Goal: Task Accomplishment & Management: Use online tool/utility

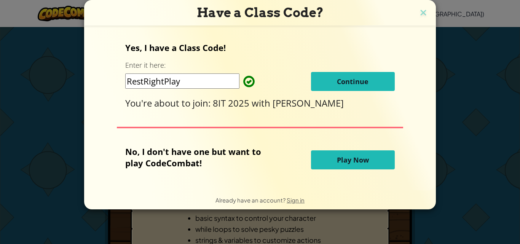
click at [351, 161] on span "Play Now" at bounding box center [353, 159] width 32 height 9
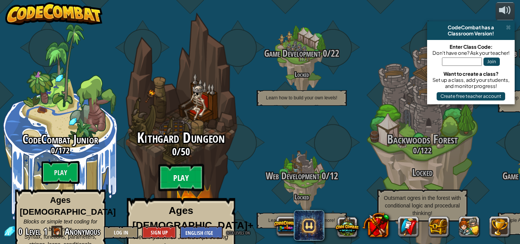
click at [182, 164] on btn "Play" at bounding box center [181, 177] width 46 height 27
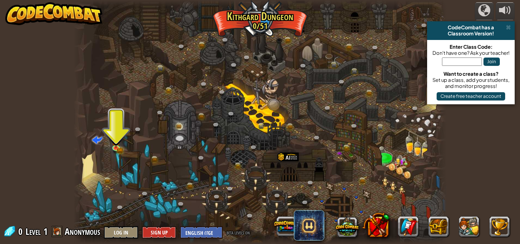
click at [109, 115] on div at bounding box center [261, 122] width 374 height 244
click at [113, 146] on img at bounding box center [116, 137] width 9 height 19
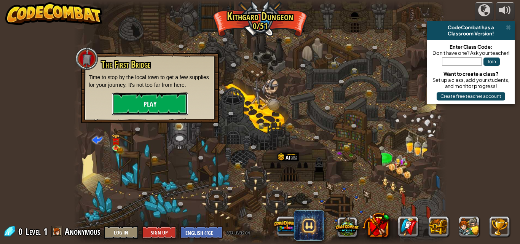
click at [135, 103] on button "Play" at bounding box center [150, 104] width 76 height 23
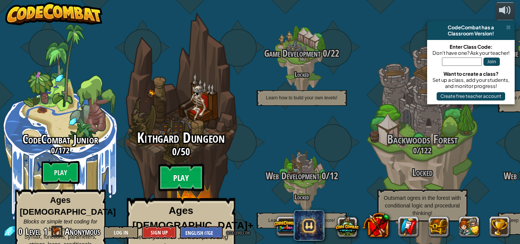
click at [181, 164] on btn "Play" at bounding box center [181, 177] width 46 height 27
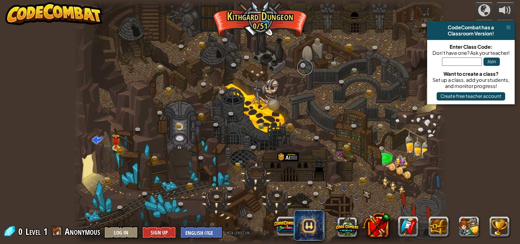
click at [304, 70] on link at bounding box center [304, 67] width 15 height 15
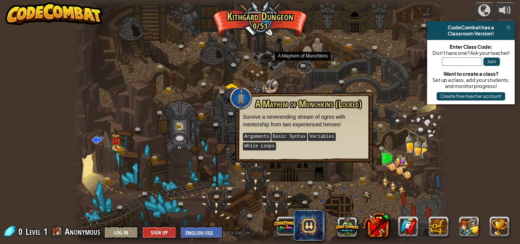
drag, startPoint x: 304, startPoint y: 70, endPoint x: 234, endPoint y: 107, distance: 79.2
click at [234, 107] on div "Twisted Canyon (Locked) Challenge: collect the most gold using all the programm…" at bounding box center [261, 122] width 374 height 244
click at [248, 54] on link at bounding box center [248, 58] width 15 height 15
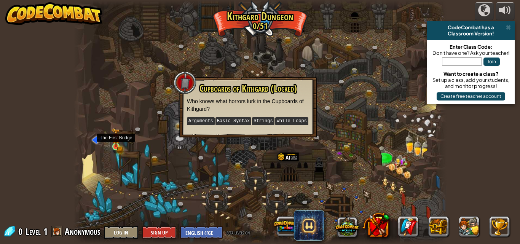
click at [115, 142] on img at bounding box center [116, 137] width 9 height 19
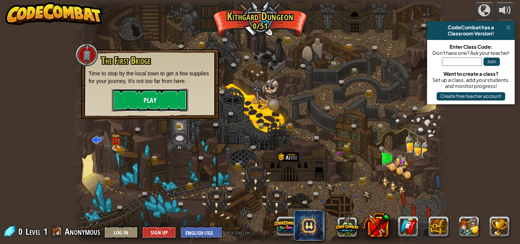
click at [157, 96] on button "Play" at bounding box center [150, 100] width 76 height 23
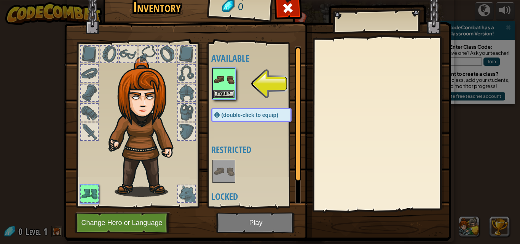
click at [227, 84] on img at bounding box center [223, 79] width 21 height 21
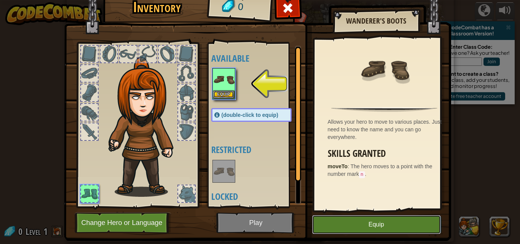
click at [317, 219] on button "Equip" at bounding box center [376, 224] width 129 height 19
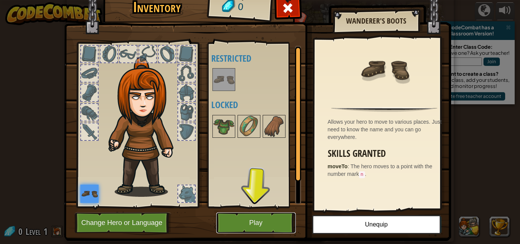
click at [258, 224] on button "Play" at bounding box center [256, 223] width 80 height 21
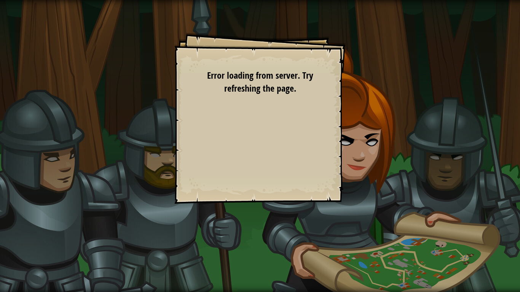
click at [253, 145] on div "Goal Move to the bridge (point 3). Start Level Error loading from server. Try r…" at bounding box center [259, 118] width 171 height 171
click at [337, 129] on div "Goal Move to the bridge (point 3). Start Level Error loading from server. Try r…" at bounding box center [259, 118] width 171 height 171
click at [342, 131] on div "Goal Move to the bridge (point 3). Start Level Error loading from server. Try r…" at bounding box center [259, 118] width 171 height 171
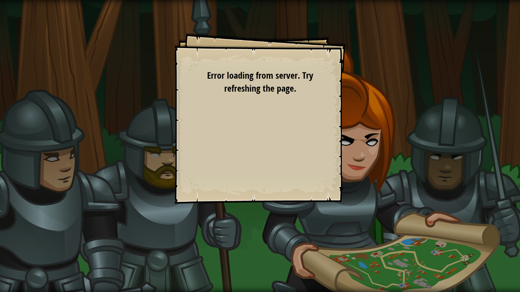
click at [342, 131] on div "Goal Move to the bridge (point 3). Start Level Error loading from server. Try r…" at bounding box center [259, 118] width 171 height 171
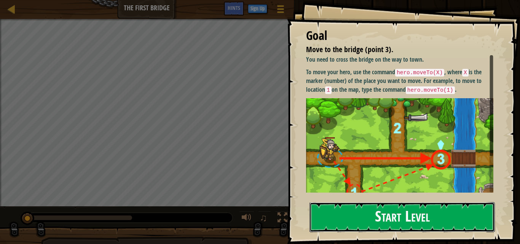
click at [358, 214] on button "Start Level" at bounding box center [402, 217] width 185 height 30
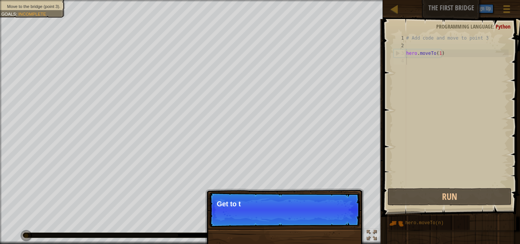
click at [340, 222] on p "Skip (esc) Continue Get to t" at bounding box center [284, 209] width 151 height 35
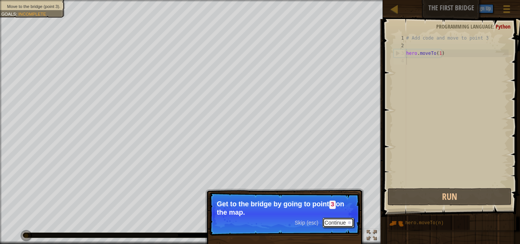
click at [331, 221] on button "Continue" at bounding box center [339, 223] width 32 height 10
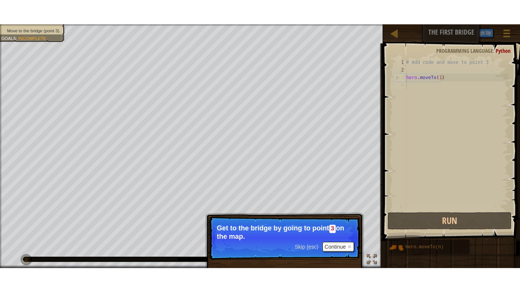
scroll to position [3, 0]
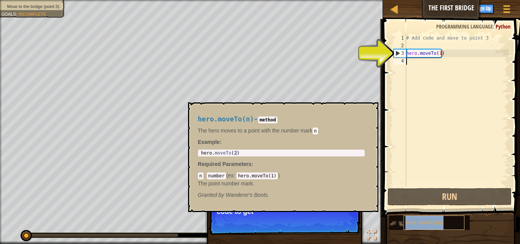
click at [420, 219] on div "hero.moveTo(n)" at bounding box center [434, 223] width 61 height 14
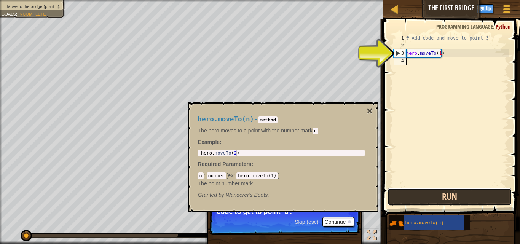
click at [443, 193] on button "Run" at bounding box center [450, 197] width 124 height 18
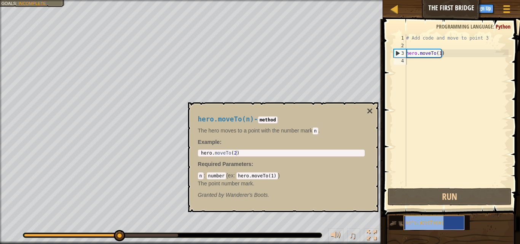
click at [431, 219] on div "hero.moveTo(n)" at bounding box center [434, 223] width 61 height 14
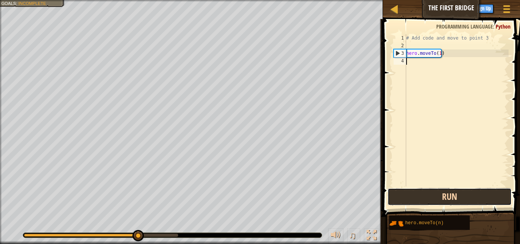
click at [467, 194] on button "Run" at bounding box center [450, 197] width 124 height 18
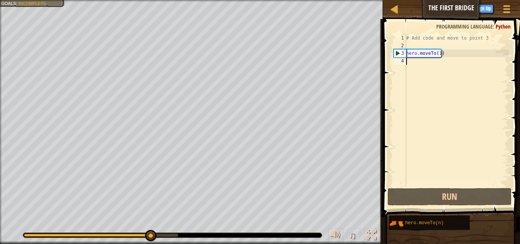
click at [401, 58] on div "4" at bounding box center [400, 61] width 13 height 8
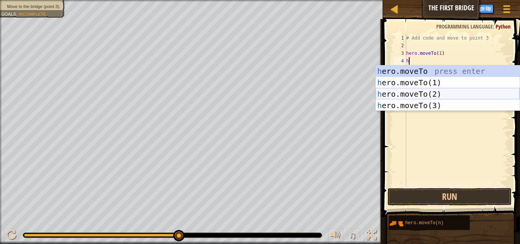
click at [429, 91] on div "h ero.moveTo press enter h ero.moveTo(1) press enter h ero.moveTo(2) press ente…" at bounding box center [448, 100] width 144 height 69
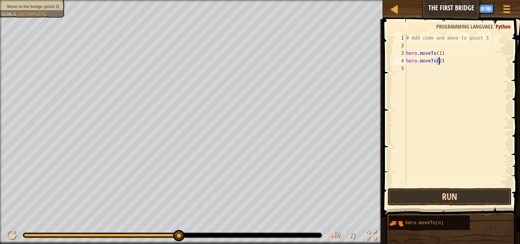
type textarea "hero.moveTo(2)"
click at [441, 192] on button "Run" at bounding box center [450, 197] width 124 height 18
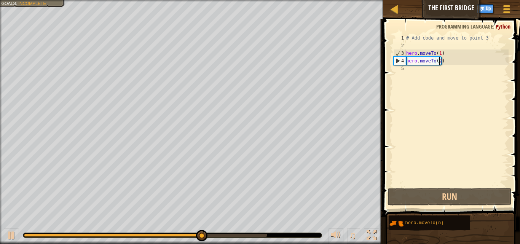
click at [408, 70] on div "# Add code and move to point 3 hero . moveTo ( 1 ) hero . moveTo ( 2 )" at bounding box center [457, 118] width 104 height 168
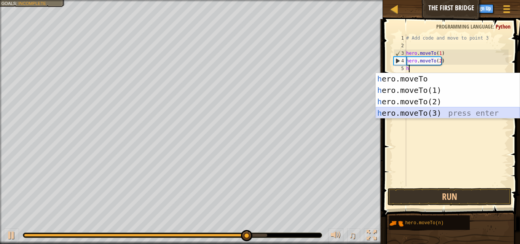
click at [425, 113] on div "h ero.moveTo press enter h ero.moveTo(1) press enter h ero.moveTo(2) press ente…" at bounding box center [448, 107] width 144 height 69
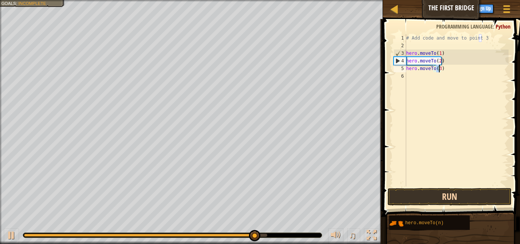
type textarea "hero.moveTo(3)"
click at [417, 192] on button "Run" at bounding box center [450, 197] width 124 height 18
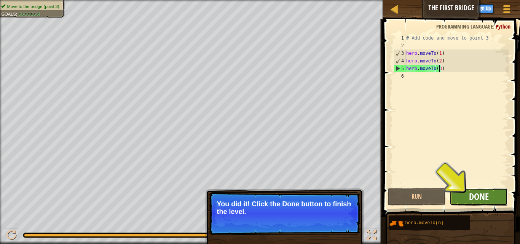
click at [486, 198] on span "Done" at bounding box center [479, 196] width 20 height 12
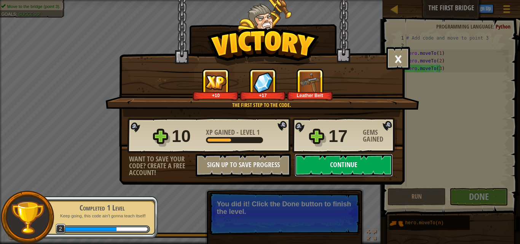
click at [332, 167] on button "Continue" at bounding box center [344, 165] width 98 height 23
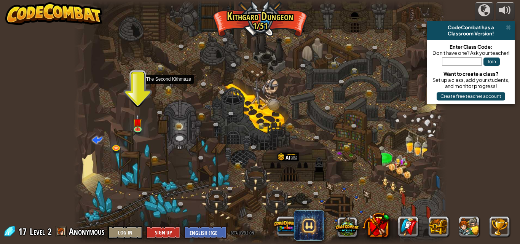
click at [171, 86] on img at bounding box center [171, 85] width 4 height 4
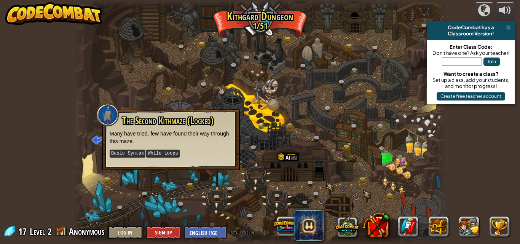
click at [249, 93] on div at bounding box center [261, 122] width 374 height 244
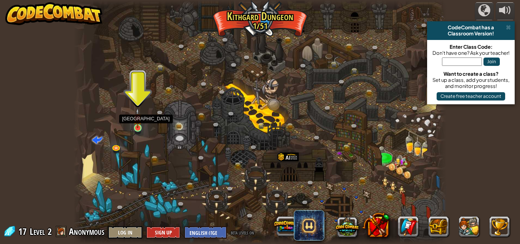
click at [139, 122] on img at bounding box center [137, 118] width 9 height 20
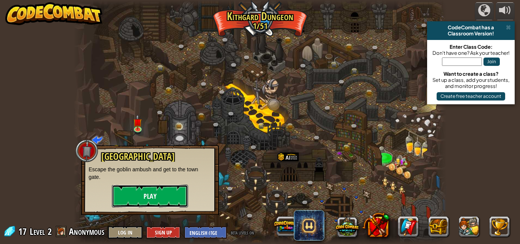
click at [133, 193] on button "Play" at bounding box center [150, 196] width 76 height 23
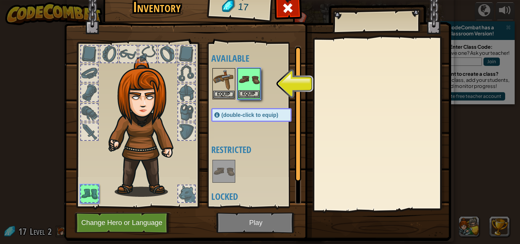
click at [249, 85] on img at bounding box center [248, 79] width 21 height 21
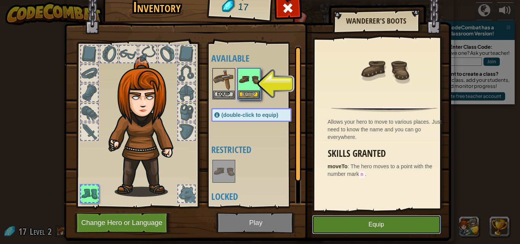
click at [356, 226] on button "Equip" at bounding box center [376, 224] width 129 height 19
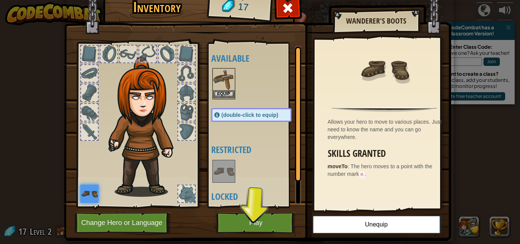
click at [224, 85] on img at bounding box center [223, 79] width 21 height 21
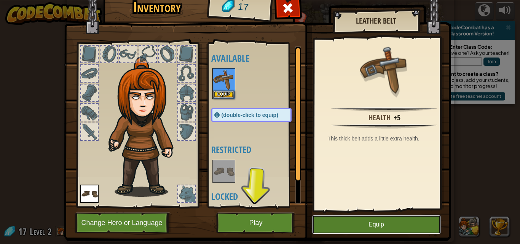
click at [348, 225] on button "Equip" at bounding box center [376, 224] width 129 height 19
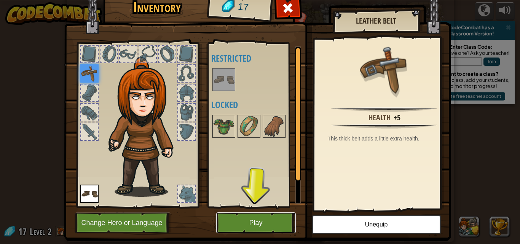
click at [273, 224] on button "Play" at bounding box center [256, 223] width 80 height 21
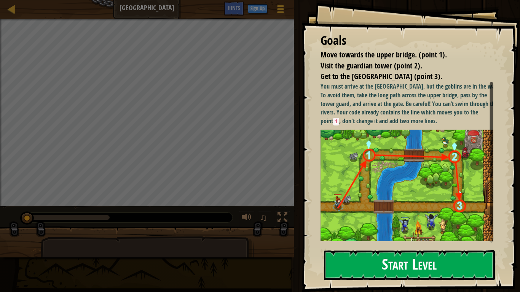
drag, startPoint x: 394, startPoint y: 265, endPoint x: 389, endPoint y: 252, distance: 14.6
click at [394, 244] on button "Start Level" at bounding box center [409, 266] width 171 height 30
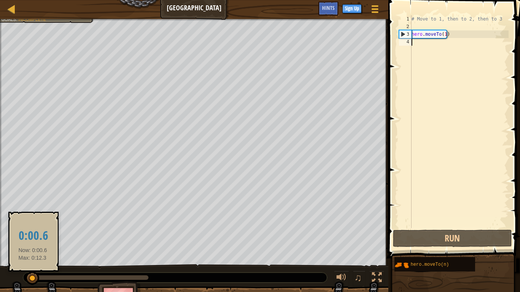
drag, startPoint x: 80, startPoint y: 277, endPoint x: 33, endPoint y: 281, distance: 47.3
click at [33, 244] on div at bounding box center [30, 278] width 6 height 5
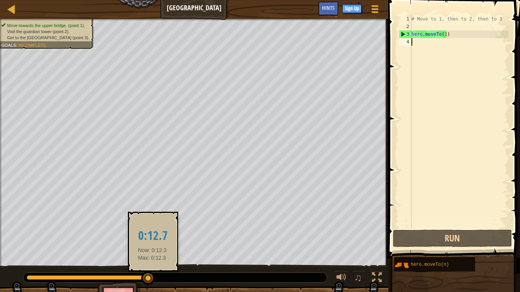
drag, startPoint x: 33, startPoint y: 281, endPoint x: 155, endPoint y: 282, distance: 121.9
click at [155, 244] on div at bounding box center [148, 279] width 14 height 14
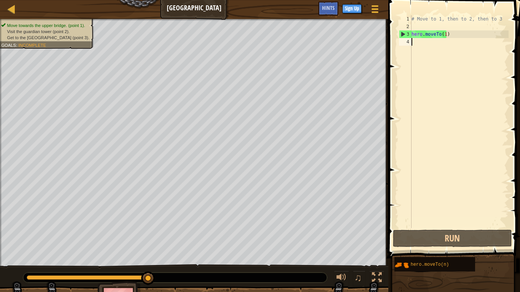
drag, startPoint x: 155, startPoint y: 282, endPoint x: 292, endPoint y: 283, distance: 137.1
click at [292, 244] on div at bounding box center [175, 278] width 304 height 10
click at [347, 244] on button at bounding box center [341, 279] width 15 height 16
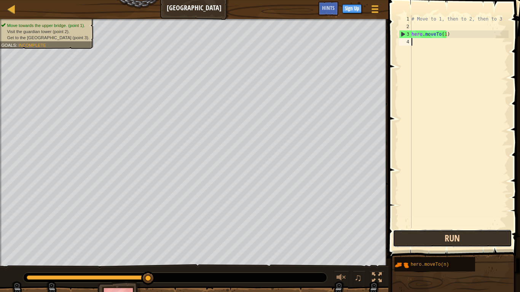
click at [444, 235] on button "Run" at bounding box center [452, 239] width 119 height 18
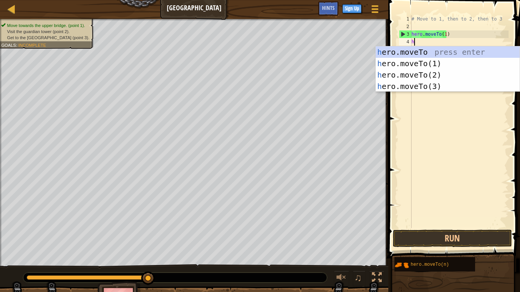
scroll to position [3, 0]
click at [424, 74] on div "h ero.moveTo press enter h ero.moveTo(1) press enter h ero.moveTo(2) press ente…" at bounding box center [448, 80] width 144 height 69
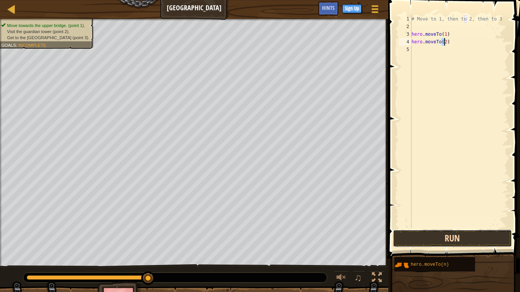
click at [439, 240] on button "Run" at bounding box center [452, 239] width 119 height 18
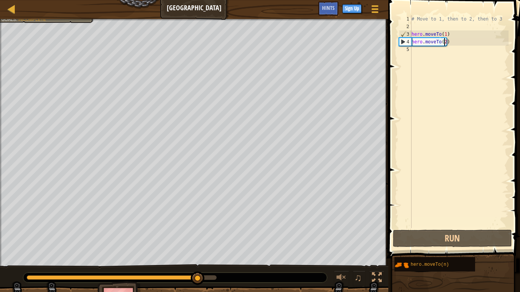
type textarea "hero.moveTo(2h)"
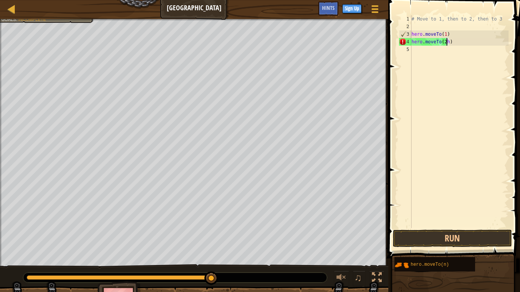
click at [414, 54] on div "# Move to 1, then to 2, then to 3 hero . moveTo ( 1 ) hero . moveTo ( 2 h )" at bounding box center [459, 129] width 99 height 229
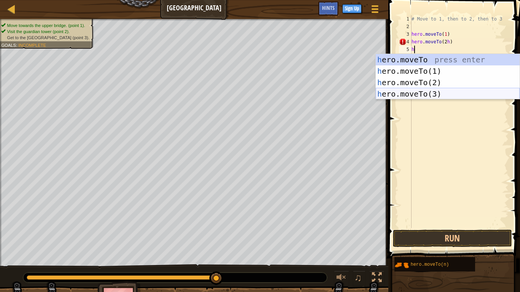
click at [408, 94] on div "h ero.moveTo press enter h ero.moveTo(1) press enter h ero.moveTo(2) press ente…" at bounding box center [448, 88] width 144 height 69
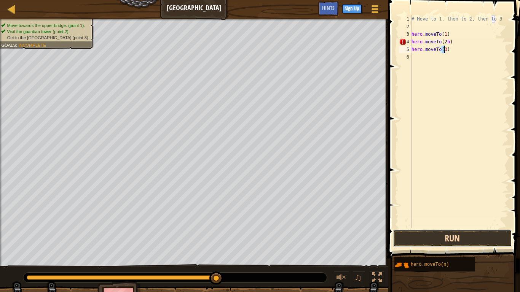
click at [439, 240] on button "Run" at bounding box center [452, 239] width 119 height 18
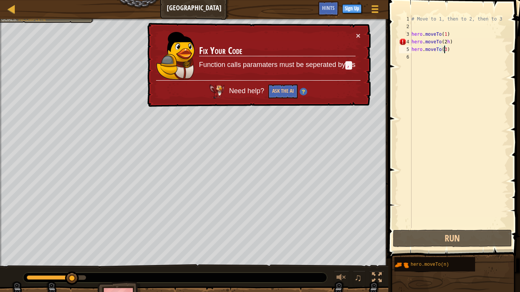
click at [452, 51] on div "# Move to 1, then to 2, then to 3 hero . moveTo ( 1 ) hero . moveTo ( 2 h ) her…" at bounding box center [459, 129] width 99 height 229
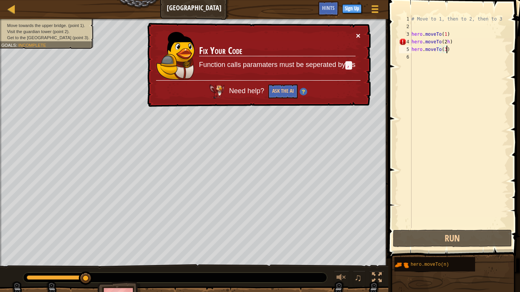
click at [357, 34] on button "×" at bounding box center [358, 36] width 5 height 8
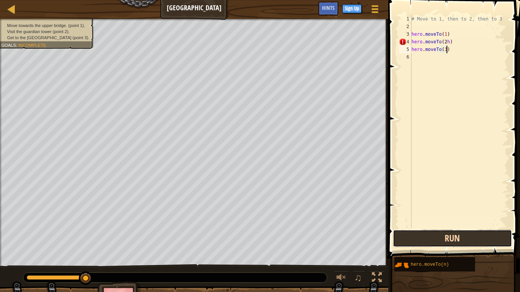
click at [427, 243] on button "Run" at bounding box center [452, 239] width 119 height 18
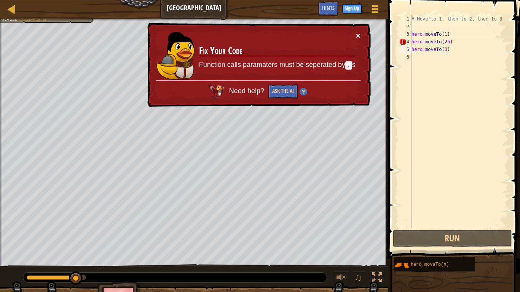
click at [356, 35] on button "×" at bounding box center [358, 36] width 5 height 8
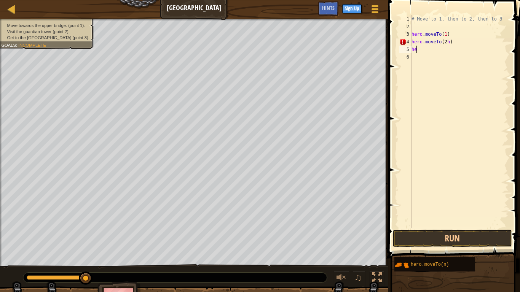
type textarea "h"
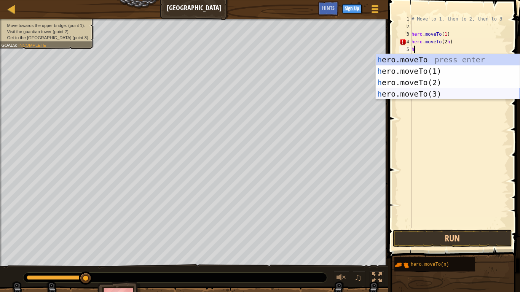
click at [427, 93] on div "h ero.moveTo press enter h ero.moveTo(1) press enter h ero.moveTo(2) press ente…" at bounding box center [448, 88] width 144 height 69
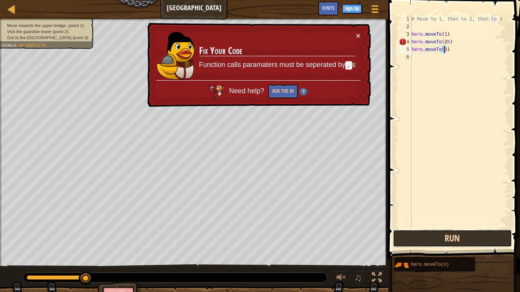
click at [437, 234] on button "Run" at bounding box center [452, 239] width 119 height 18
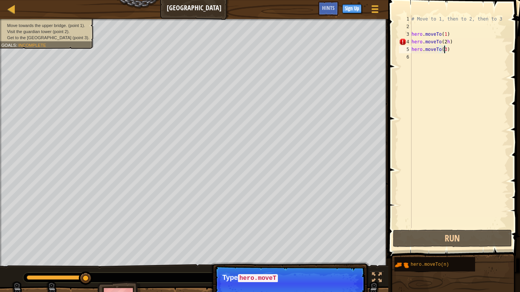
click at [442, 35] on div "# Move to 1, then to 2, then to 3 hero . moveTo ( 1 ) hero . moveTo ( 2 h ) her…" at bounding box center [459, 129] width 99 height 229
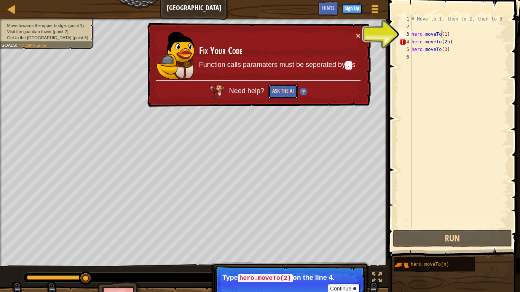
click at [283, 90] on button "Ask the AI" at bounding box center [282, 92] width 29 height 14
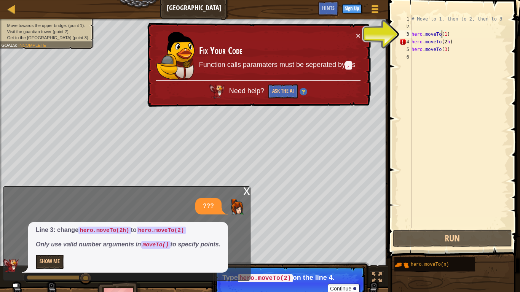
click at [246, 190] on div "x" at bounding box center [246, 191] width 7 height 8
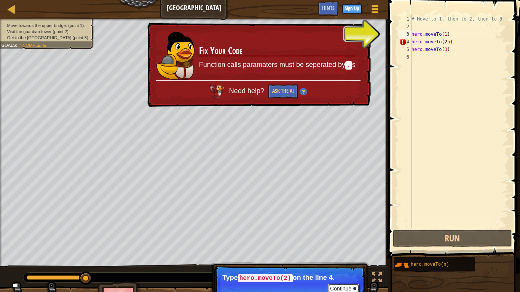
click at [340, 244] on button "Continue" at bounding box center [344, 289] width 32 height 10
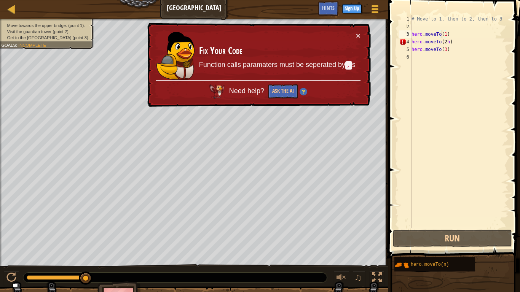
click at [390, 244] on span at bounding box center [455, 118] width 138 height 281
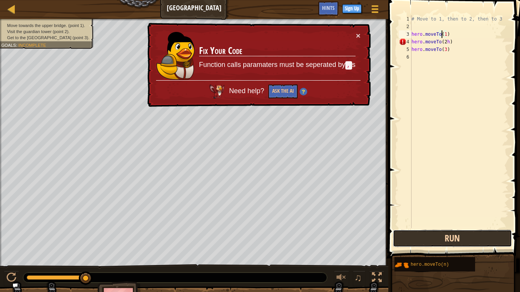
click at [438, 237] on button "Run" at bounding box center [452, 239] width 119 height 18
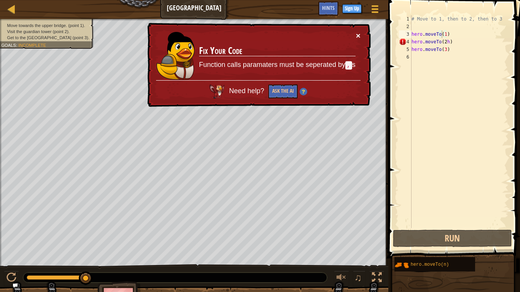
click at [358, 36] on button "×" at bounding box center [358, 36] width 5 height 8
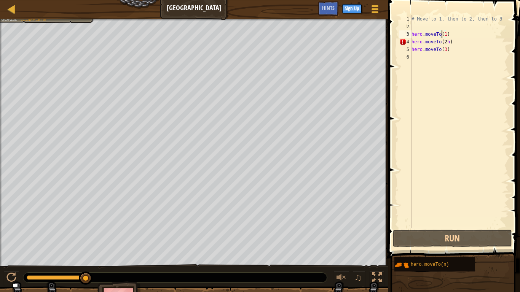
click at [424, 36] on div "# Move to 1, then to 2, then to 3 hero . moveTo ( 1 ) hero . moveTo ( 2 h ) her…" at bounding box center [459, 129] width 99 height 229
click at [447, 33] on div "# Move to 1, then to 2, then to 3 hero . moveTo ( 1 ) hero . moveTo ( 2 h ) her…" at bounding box center [459, 129] width 99 height 229
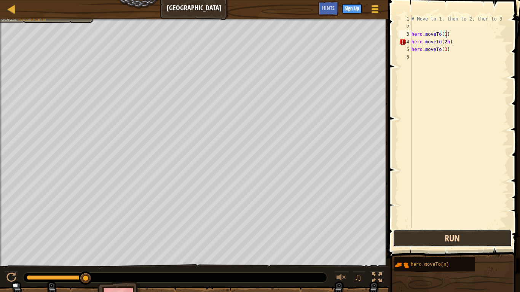
click at [463, 231] on button "Run" at bounding box center [452, 239] width 119 height 18
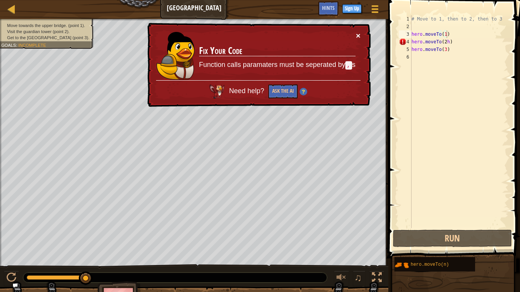
click at [356, 35] on button "×" at bounding box center [358, 36] width 5 height 8
click at [446, 44] on div "# Move to 1, then to 2, then to 3 hero . moveTo ( 1 ) hero . moveTo ( 2 h ) her…" at bounding box center [459, 129] width 99 height 229
type textarea "hero.moveTo(2)"
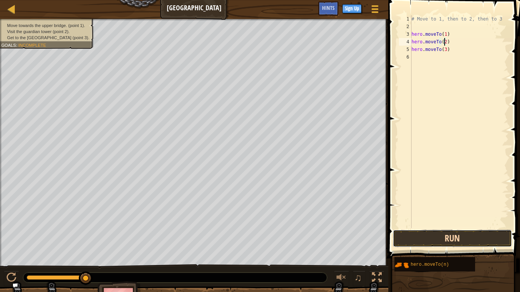
click at [454, 236] on button "Run" at bounding box center [452, 239] width 119 height 18
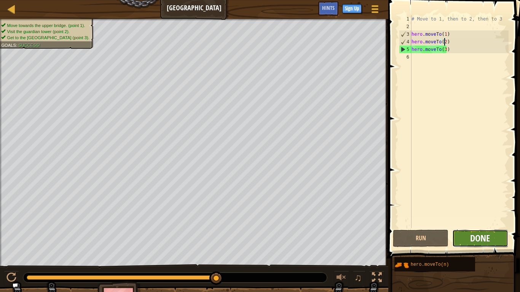
click at [471, 237] on span "Done" at bounding box center [480, 238] width 20 height 12
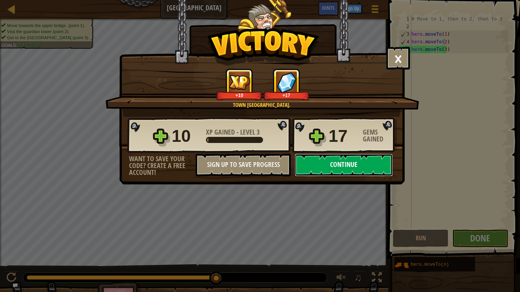
click at [318, 164] on button "Continue" at bounding box center [344, 165] width 98 height 23
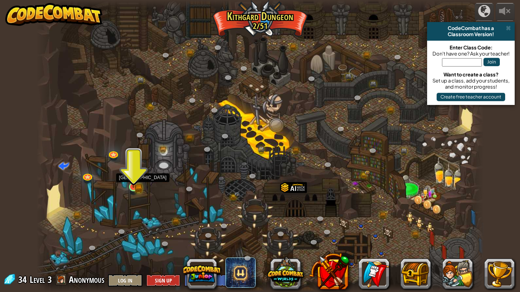
click at [139, 177] on img at bounding box center [133, 175] width 11 height 25
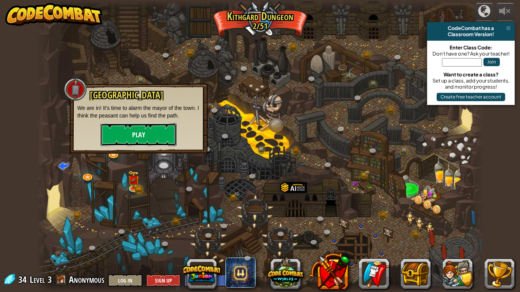
click at [142, 134] on button "Play" at bounding box center [139, 134] width 76 height 23
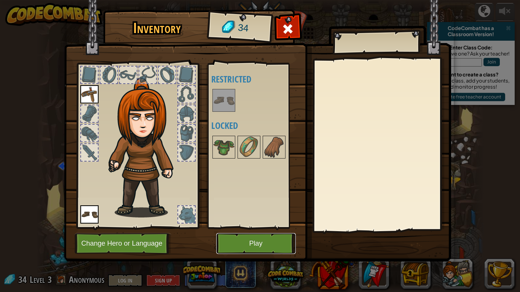
click at [243, 239] on button "Play" at bounding box center [256, 243] width 80 height 21
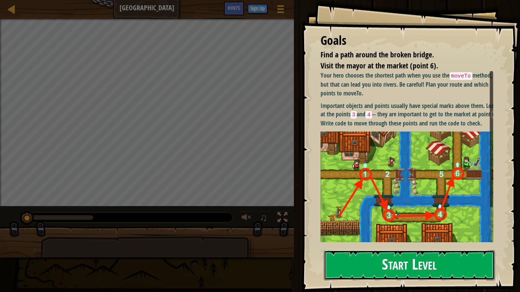
click at [387, 244] on button "Start Level" at bounding box center [409, 266] width 171 height 30
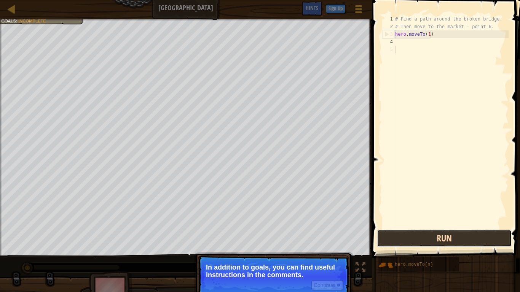
click at [427, 241] on button "Run" at bounding box center [444, 239] width 135 height 18
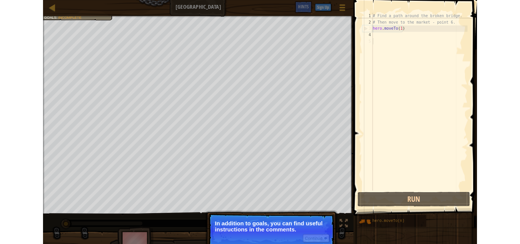
scroll to position [3, 0]
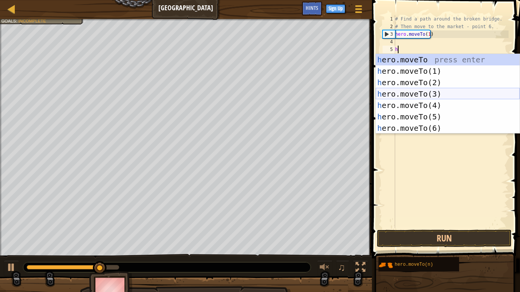
click at [424, 92] on div "h ero.moveTo press enter h ero.moveTo(1) press enter h ero.moveTo(2) press ente…" at bounding box center [448, 105] width 144 height 103
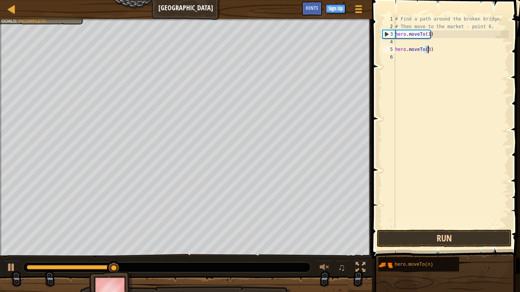
type textarea "hero.moveTo(3)"
click at [389, 235] on button "Run" at bounding box center [444, 239] width 135 height 18
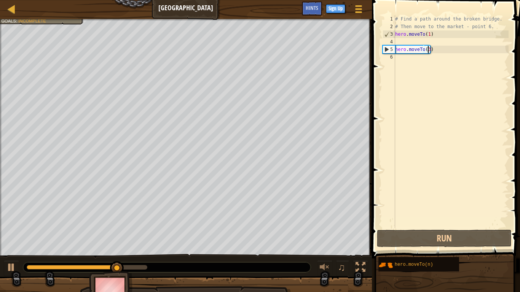
click at [395, 59] on div "6" at bounding box center [389, 57] width 13 height 8
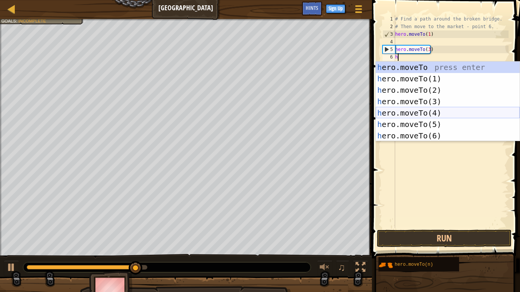
click at [438, 114] on div "h ero.moveTo press enter h ero.moveTo(1) press enter h ero.moveTo(2) press ente…" at bounding box center [448, 113] width 144 height 103
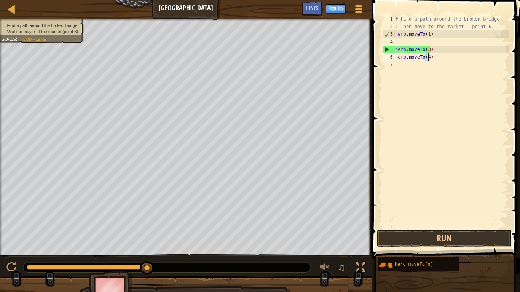
type textarea "hero.moveTo(4)"
click at [416, 239] on button "Run" at bounding box center [444, 239] width 135 height 18
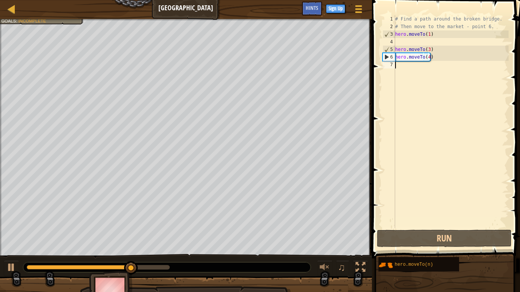
click at [398, 67] on div "# Find a path around the broken bridge. # Then move to the market - point 6. he…" at bounding box center [451, 129] width 115 height 229
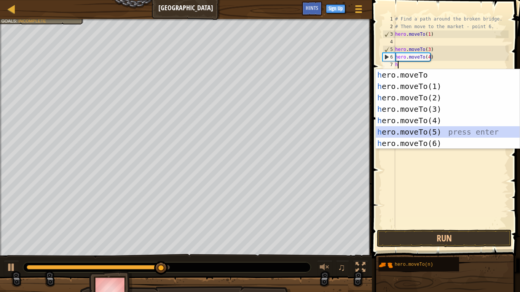
click at [427, 132] on div "h ero.moveTo press enter h ero.moveTo(1) press enter h ero.moveTo(2) press ente…" at bounding box center [448, 120] width 144 height 103
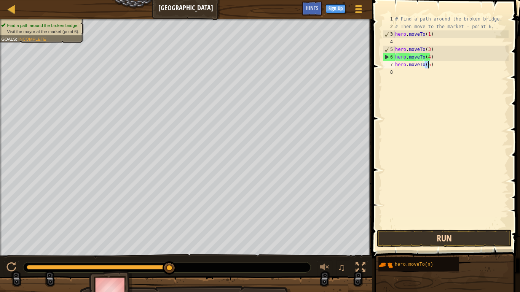
type textarea "hero.moveTo(5)"
click at [403, 241] on button "Run" at bounding box center [444, 239] width 135 height 18
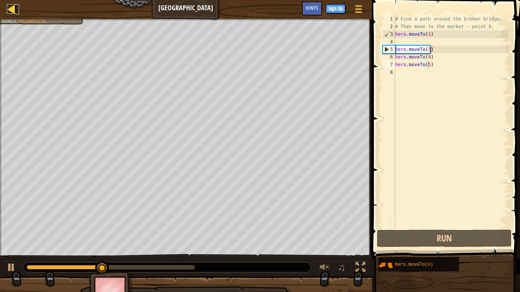
click at [15, 7] on div at bounding box center [12, 9] width 10 height 10
